Goal: Transaction & Acquisition: Purchase product/service

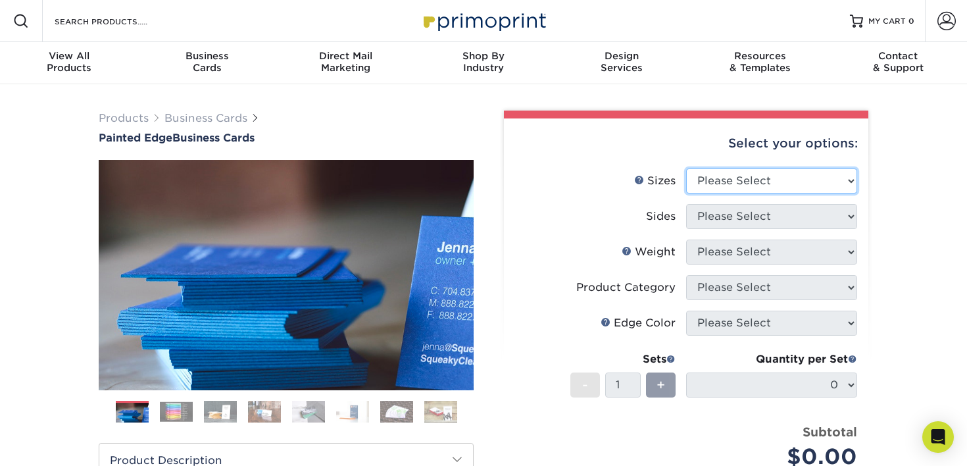
click at [743, 173] on select "Please Select 2" x 3.5" - Standard 2.125" x 3.375" - European 2.5" x 2.5" - Squ…" at bounding box center [771, 180] width 171 height 25
select select "2.00x3.50"
click at [686, 168] on select "Please Select 2" x 3.5" - Standard 2.125" x 3.375" - European 2.5" x 2.5" - Squ…" at bounding box center [771, 180] width 171 height 25
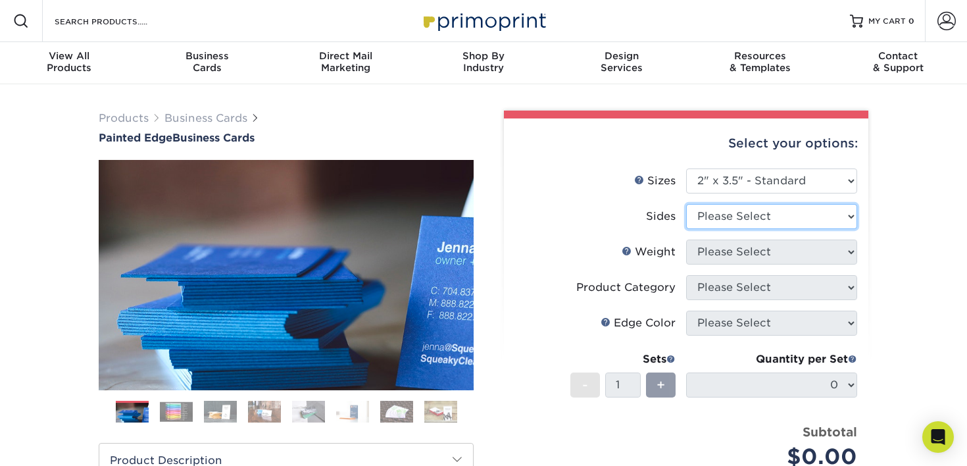
click at [735, 210] on select "Please Select Print Both Sides Print Front Only" at bounding box center [771, 216] width 171 height 25
click at [746, 225] on select "Please Select Print Both Sides Print Front Only" at bounding box center [771, 216] width 171 height 25
select select "13abbda7-1d64-4f25-8bb2-c179b224825d"
click at [686, 204] on select "Please Select Print Both Sides Print Front Only" at bounding box center [771, 216] width 171 height 25
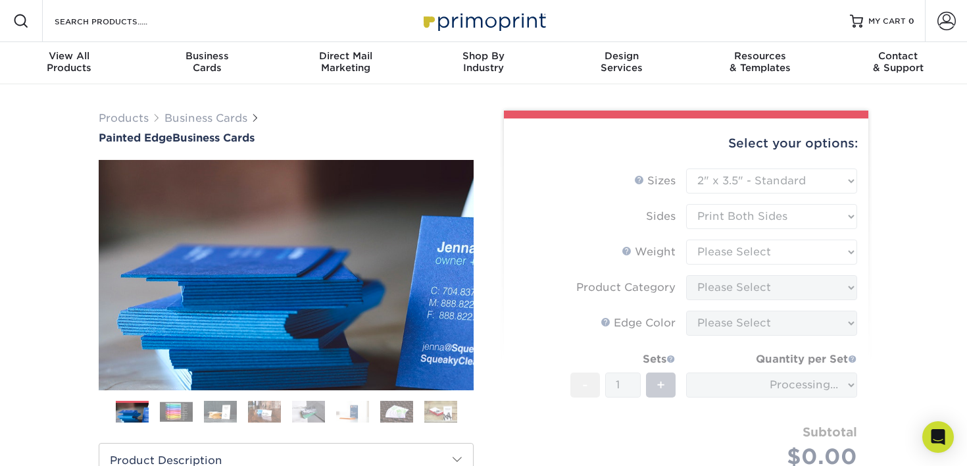
click at [723, 260] on form "Sizes Help Sizes Please Select 2" x 3.5" - Standard 2.125" x 3.375" - European …" at bounding box center [685, 333] width 343 height 331
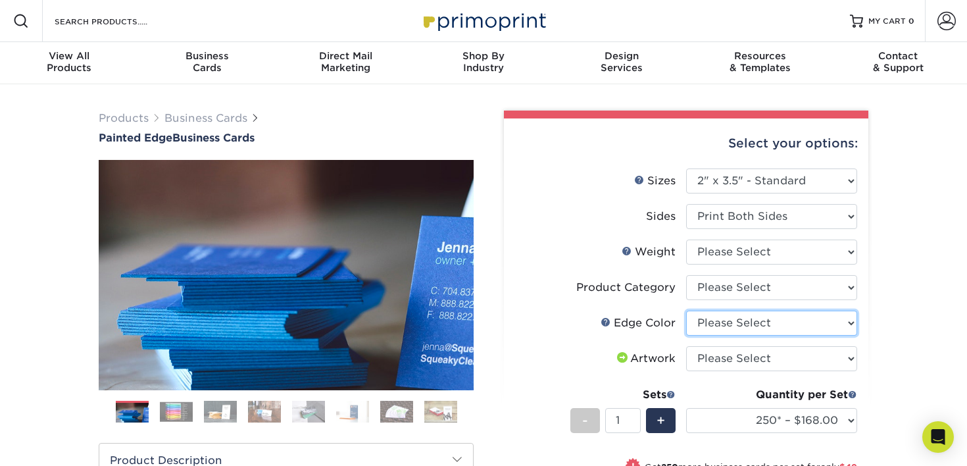
click at [715, 313] on select "Please Select Charcoal Black Brown Blue Pearlescent Blue Pearlescent Gold Pearl…" at bounding box center [771, 322] width 171 height 25
select select "a1dd4f78-e5b3-498e-8232-956f7b80f10f"
click at [686, 310] on select "Please Select Charcoal Black Brown Blue Pearlescent Blue Pearlescent Gold Pearl…" at bounding box center [771, 322] width 171 height 25
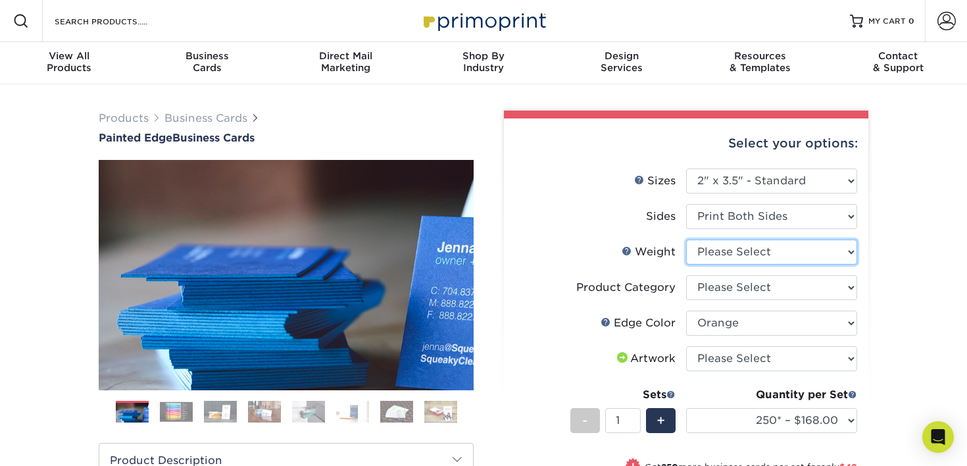
click at [715, 245] on select "Please Select 32PTUC" at bounding box center [771, 251] width 171 height 25
select select "32PTUC"
click at [686, 239] on select "Please Select 32PTUC" at bounding box center [771, 251] width 171 height 25
select select "-1"
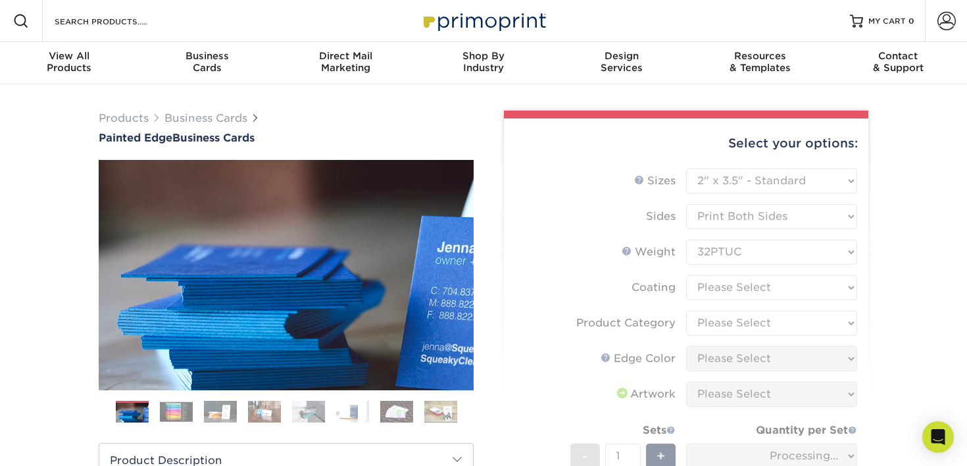
click at [721, 285] on form "Sizes Help Sizes Please Select 2" x 3.5" - Standard 2.125" x 3.375" - European …" at bounding box center [685, 369] width 343 height 402
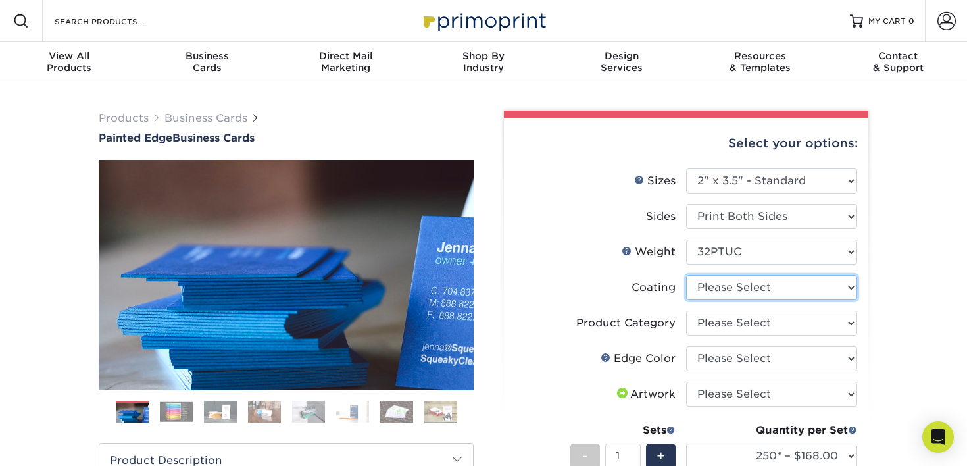
click at [721, 285] on select at bounding box center [771, 287] width 171 height 25
select select "3e7618de-abca-4bda-9f97-8b9129e913d8"
click at [686, 275] on select at bounding box center [771, 287] width 171 height 25
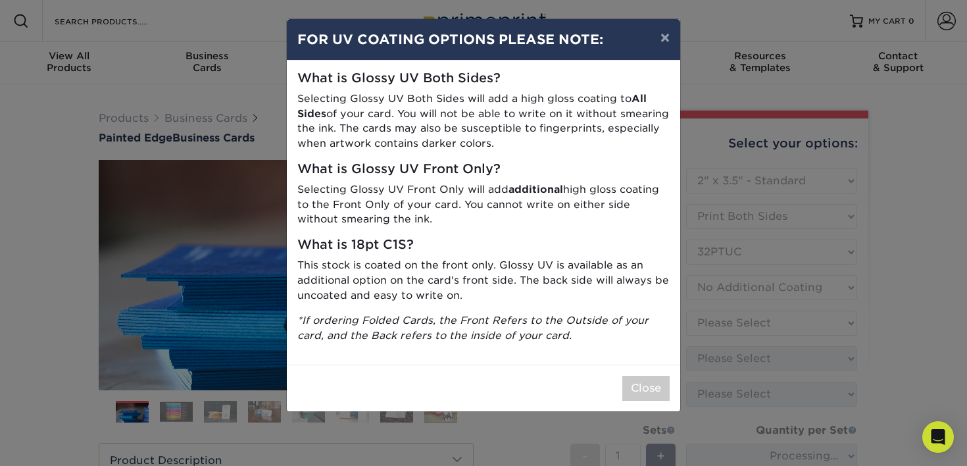
click at [669, 375] on div "Close" at bounding box center [483, 387] width 393 height 47
click at [670, 37] on button "×" at bounding box center [665, 37] width 30 height 37
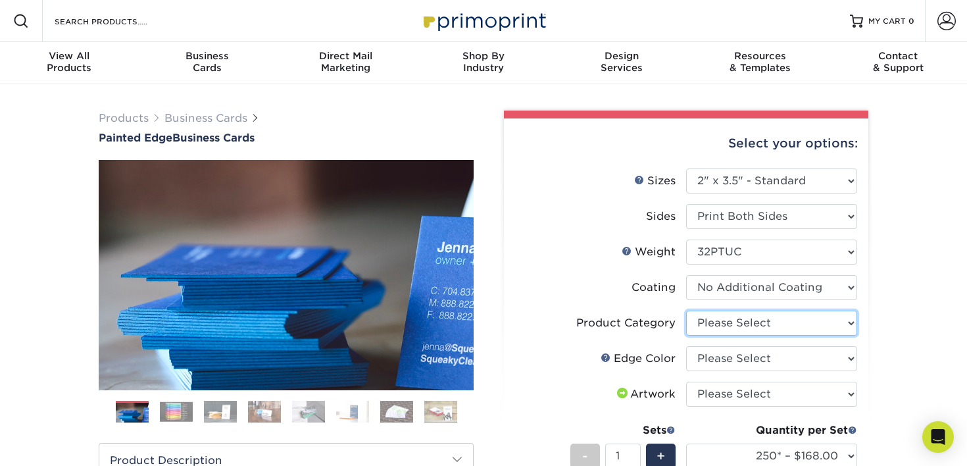
click at [719, 327] on select "Please Select Business Cards" at bounding box center [771, 322] width 171 height 25
select select "3b5148f1-0588-4f88-a218-97bcfdce65c1"
click at [686, 310] on select "Please Select Business Cards" at bounding box center [771, 322] width 171 height 25
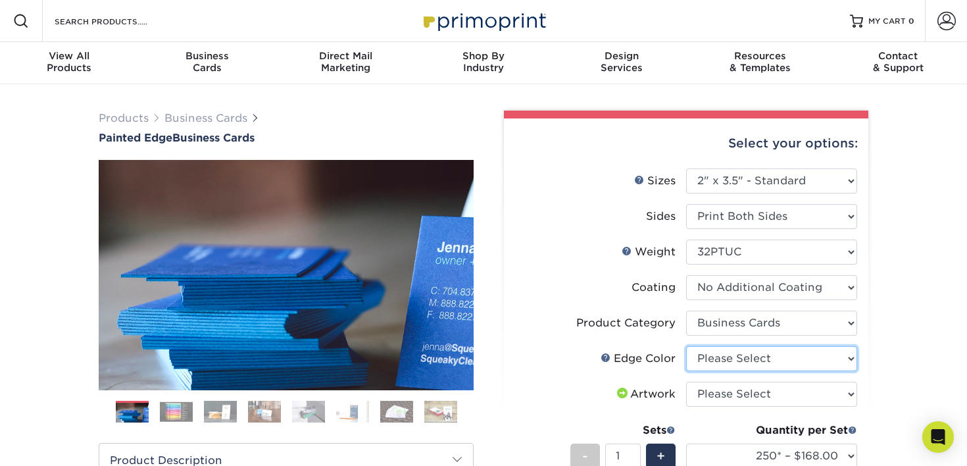
click at [725, 355] on select "Please Select Charcoal Black Brown Blue Pearlescent Blue Pearlescent Gold Pearl…" at bounding box center [771, 358] width 171 height 25
click at [731, 362] on select "Please Select Charcoal Black Brown Blue Pearlescent Blue Pearlescent Gold Pearl…" at bounding box center [771, 358] width 171 height 25
select select "a1dd4f78-e5b3-498e-8232-956f7b80f10f"
click at [686, 346] on select "Please Select Charcoal Black Brown Blue Pearlescent Blue Pearlescent Gold Pearl…" at bounding box center [771, 358] width 171 height 25
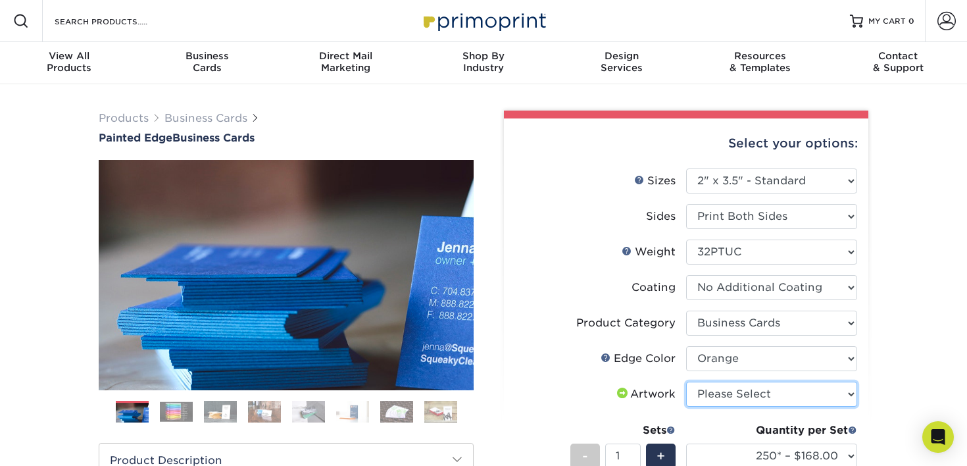
click at [717, 390] on select "Please Select I will upload files I need a design - $100" at bounding box center [771, 393] width 171 height 25
select select "upload"
click at [686, 381] on select "Please Select I will upload files I need a design - $100" at bounding box center [771, 393] width 171 height 25
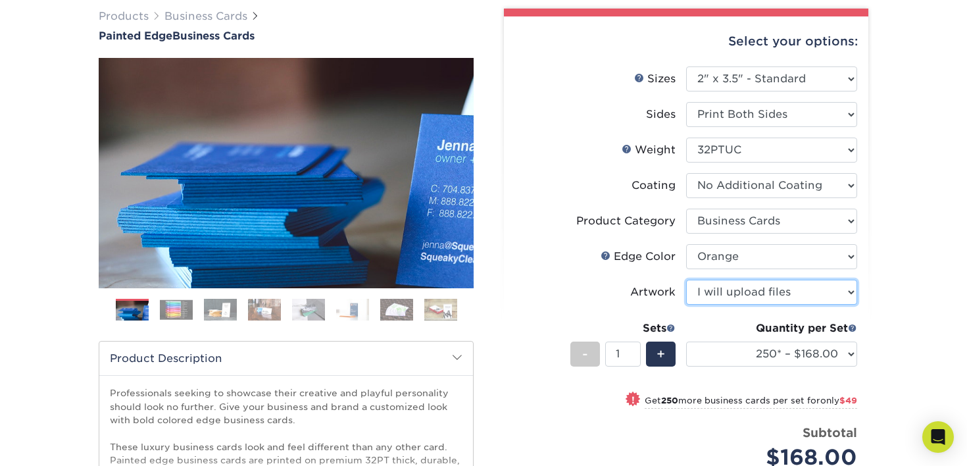
scroll to position [118, 0]
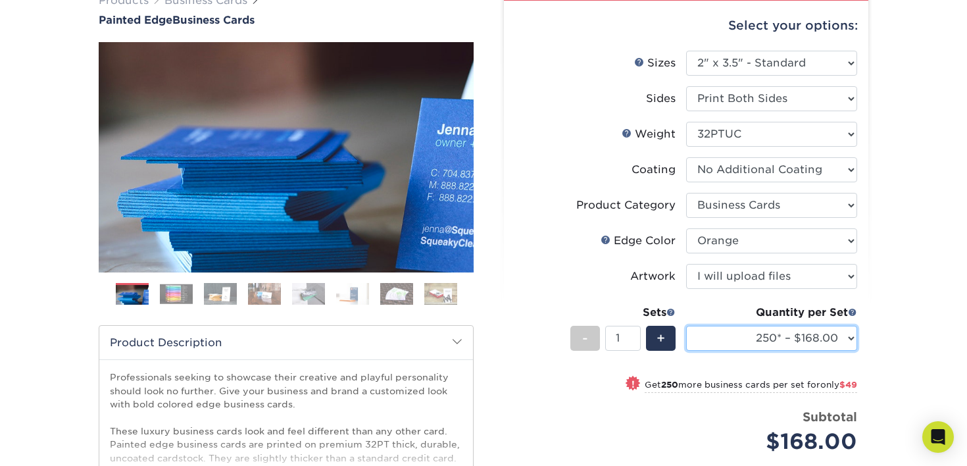
click at [745, 333] on select "250* – $168.00 500* – $217.00 1000* – $339.00" at bounding box center [771, 337] width 171 height 25
click at [686, 325] on select "250* – $168.00 500* – $217.00 1000* – $339.00" at bounding box center [771, 337] width 171 height 25
select select "250* – $168.00"
click at [732, 146] on li "Weight Help Weight Please Select 32PTUC" at bounding box center [686, 140] width 342 height 36
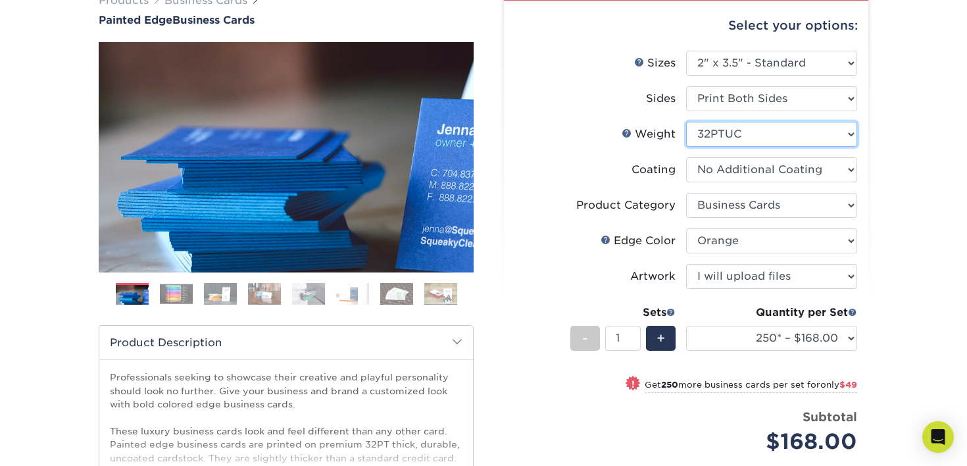
click at [732, 139] on select "Please Select 32PTUC" at bounding box center [771, 134] width 171 height 25
click at [686, 122] on select "Please Select 32PTUC" at bounding box center [771, 134] width 171 height 25
click at [170, 302] on img at bounding box center [176, 293] width 33 height 20
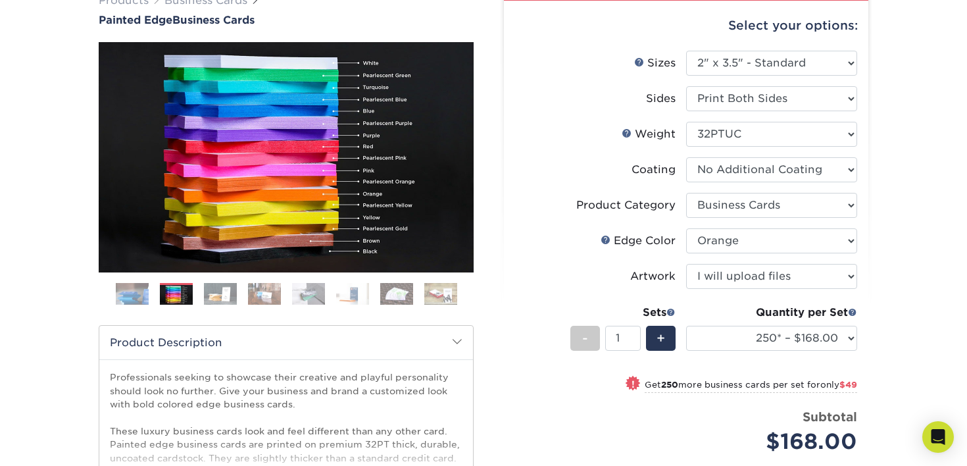
click at [138, 293] on img at bounding box center [132, 293] width 33 height 33
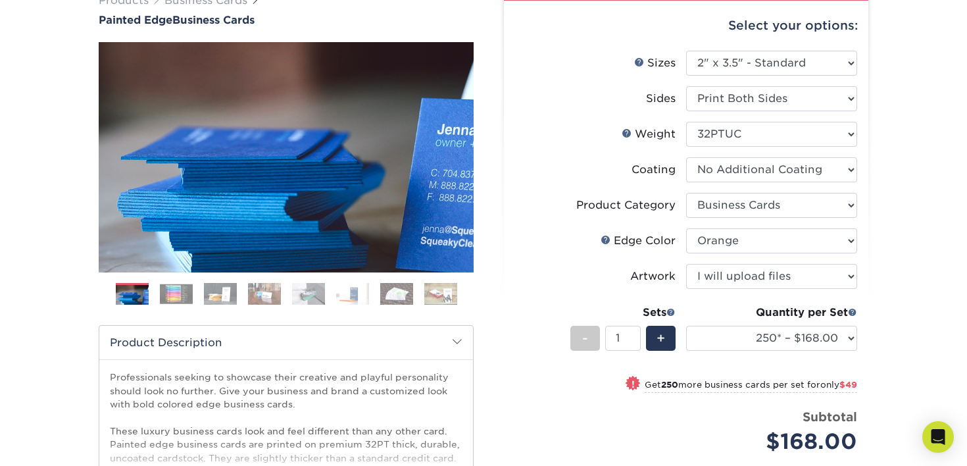
click at [349, 295] on img at bounding box center [352, 293] width 33 height 23
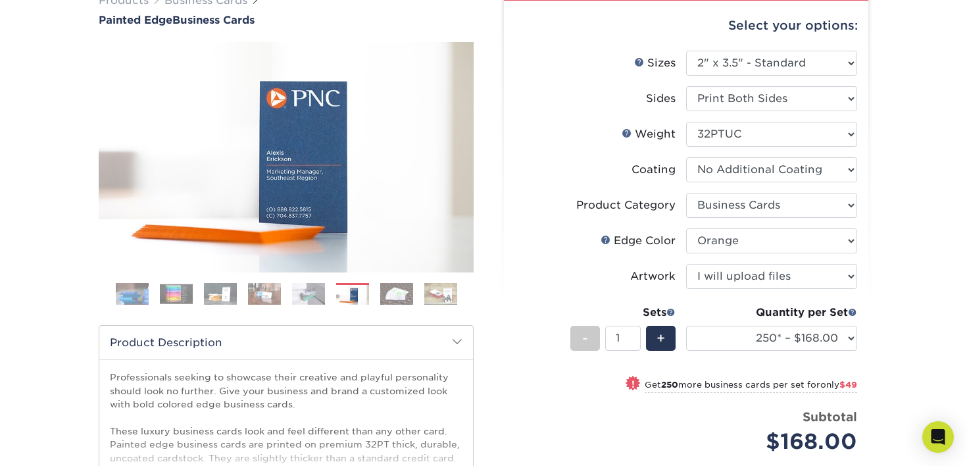
click at [385, 299] on img at bounding box center [396, 293] width 33 height 23
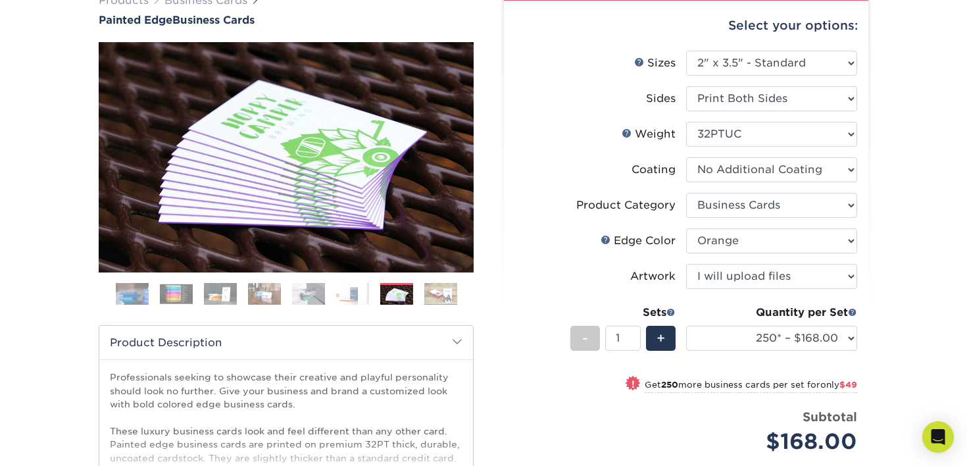
click at [412, 296] on img at bounding box center [396, 294] width 33 height 23
